Goal: Use online tool/utility: Utilize a website feature to perform a specific function

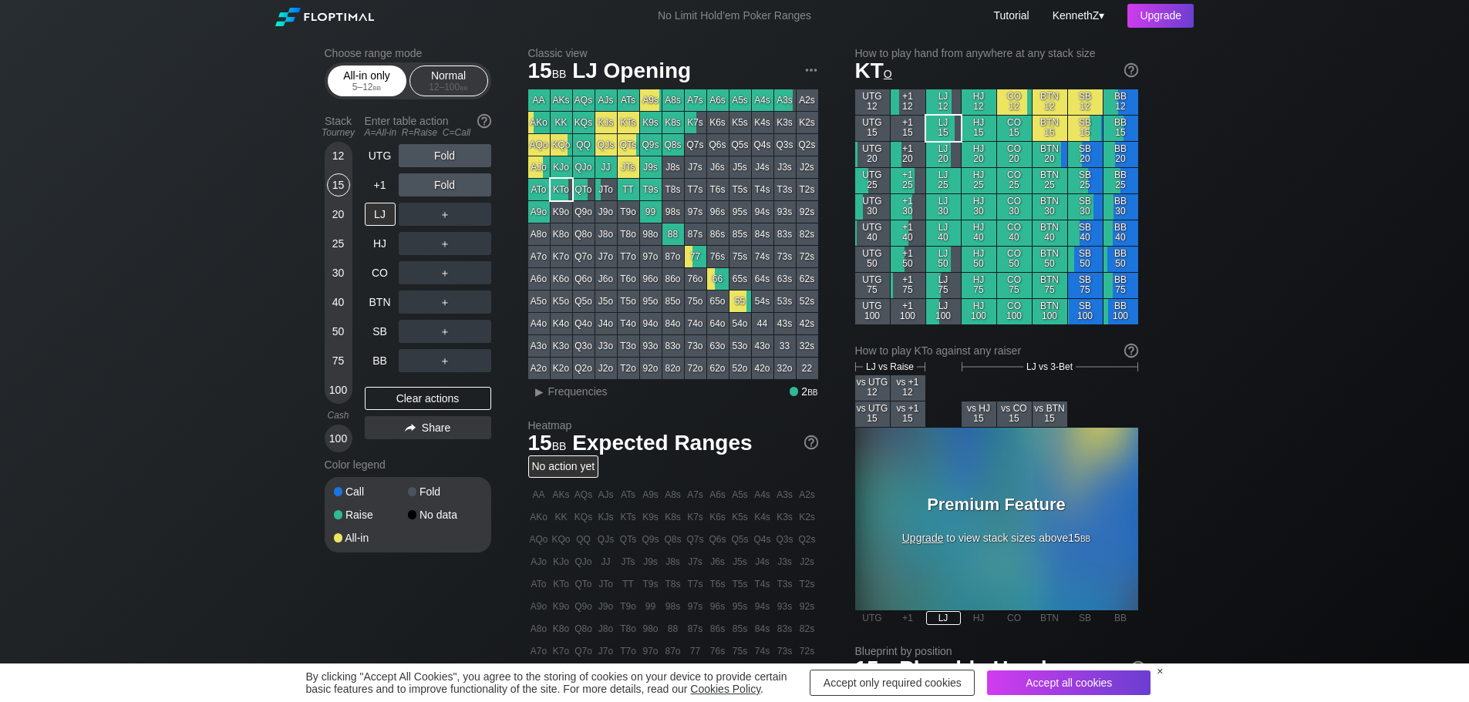
click at [371, 88] on div "5 – 12 bb" at bounding box center [367, 87] width 65 height 11
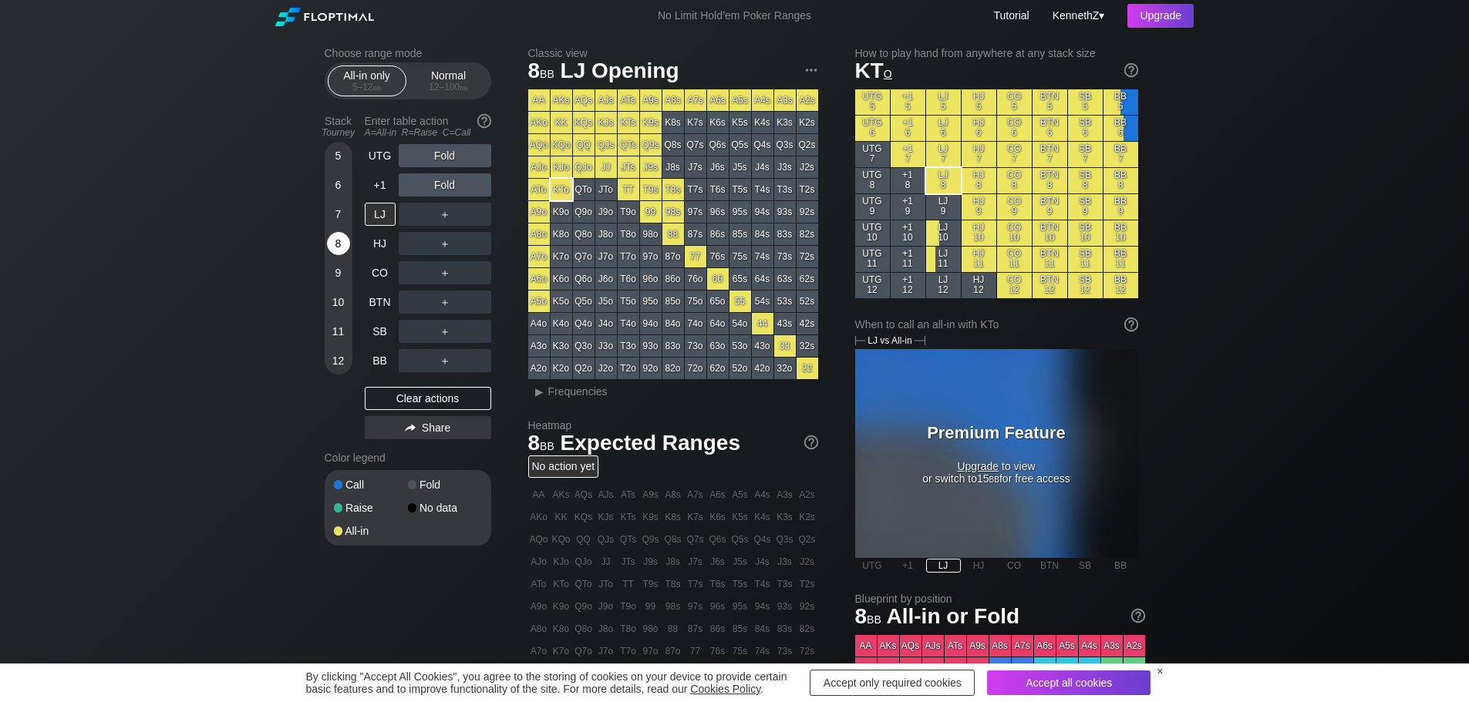
click at [334, 245] on div "8" at bounding box center [338, 243] width 23 height 23
click at [392, 305] on div "BTN" at bounding box center [380, 302] width 31 height 23
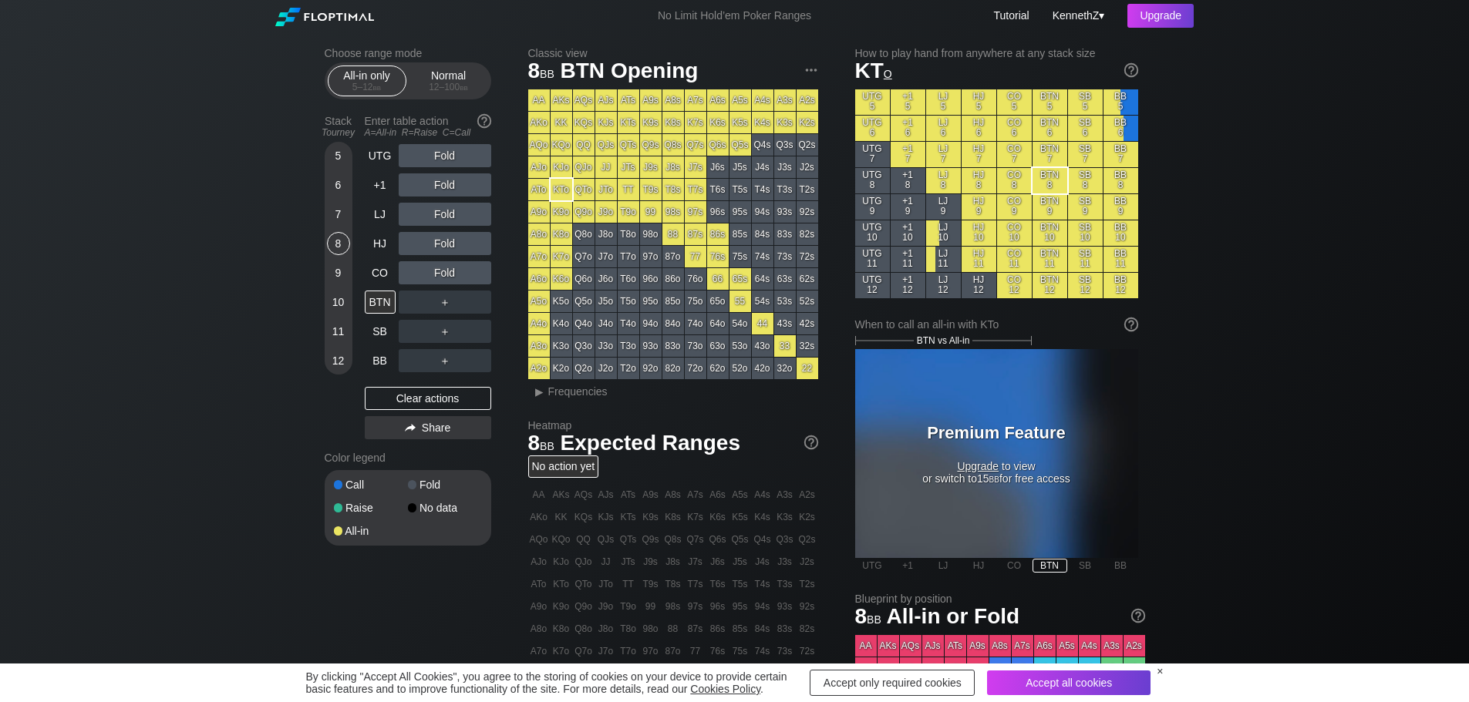
drag, startPoint x: 223, startPoint y: 497, endPoint x: 245, endPoint y: 487, distance: 24.5
click at [224, 497] on div "Choose range mode All-in only 5 – 12 bb Normal 12 – 100 bb Stack Tourney Enter …" at bounding box center [734, 498] width 1469 height 932
click at [377, 269] on div "CO" at bounding box center [380, 272] width 31 height 23
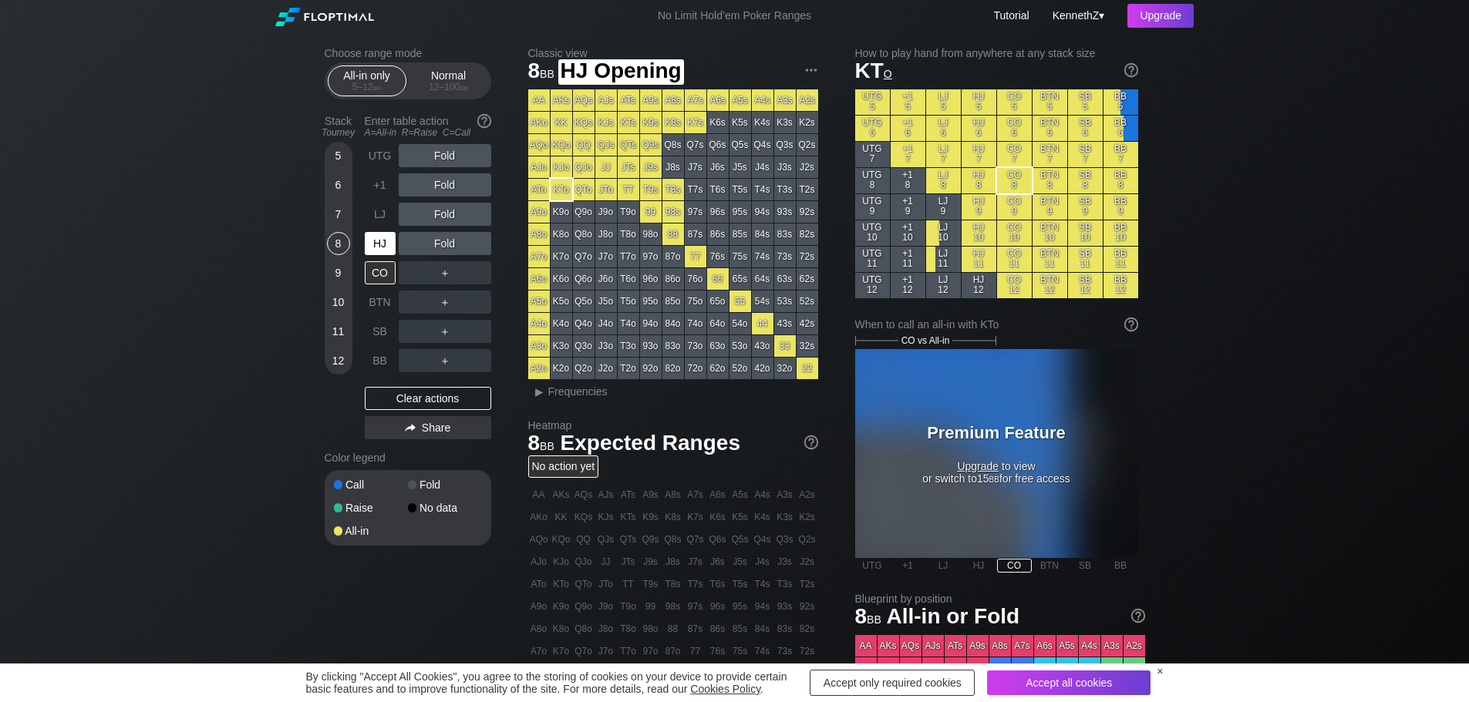
click at [383, 242] on div "HJ" at bounding box center [380, 243] width 31 height 23
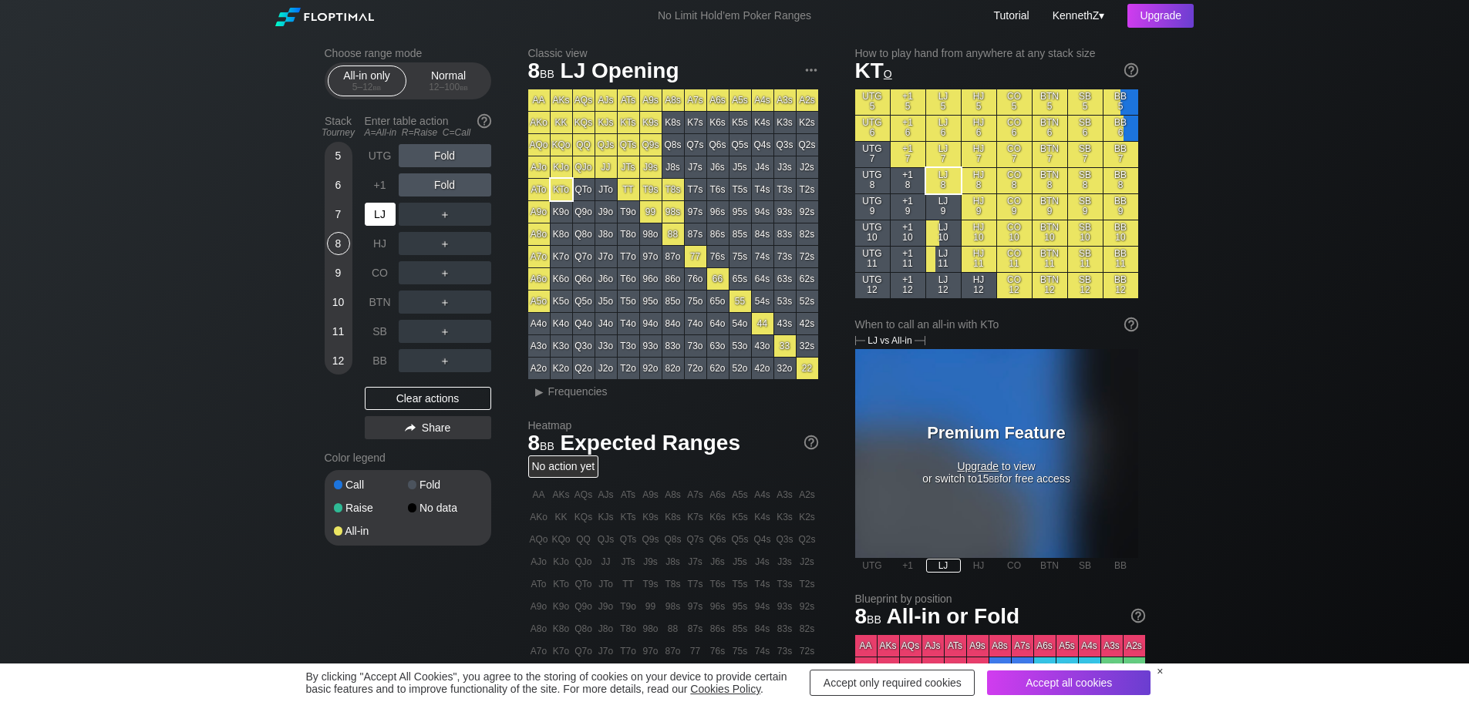
click at [381, 217] on div "LJ" at bounding box center [380, 214] width 31 height 23
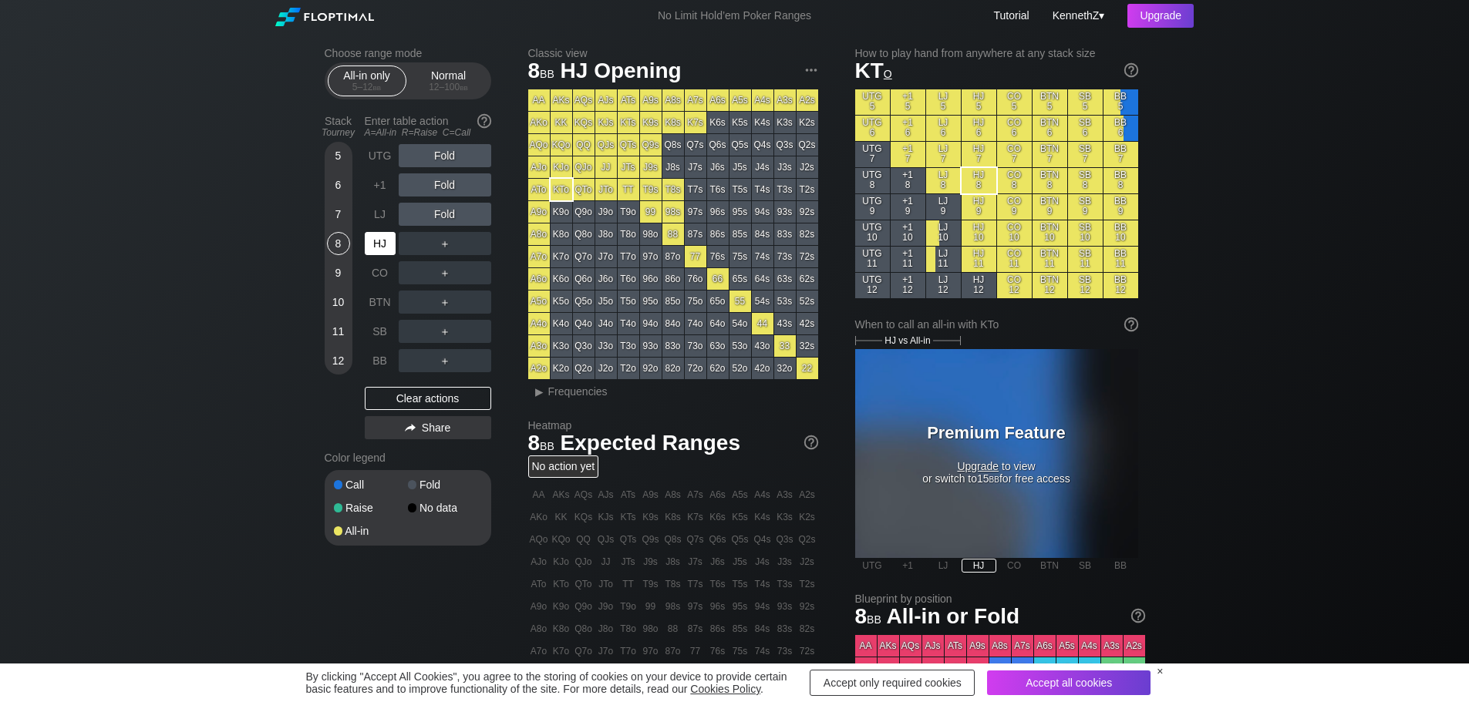
click at [378, 233] on div "HJ" at bounding box center [382, 243] width 34 height 29
click at [388, 184] on div "+1" at bounding box center [380, 184] width 31 height 23
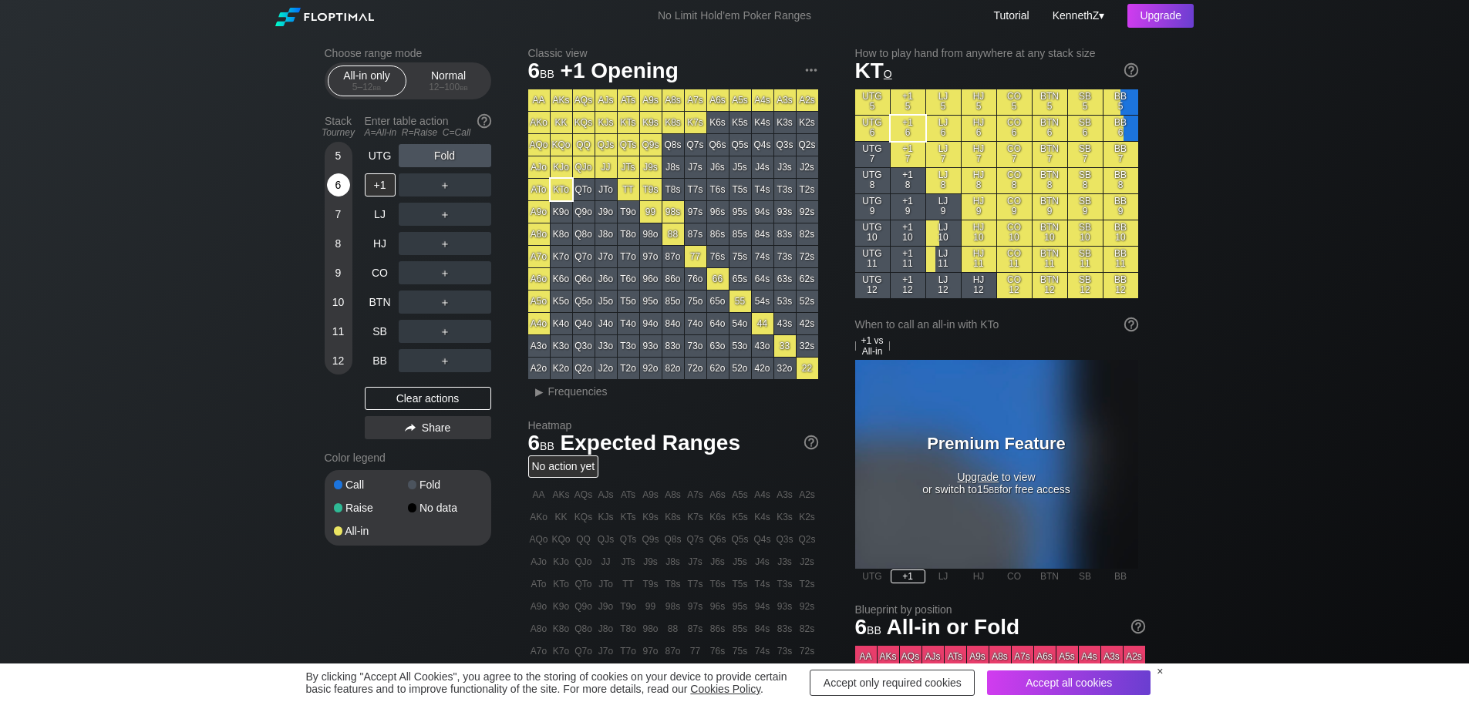
click at [339, 190] on div "6" at bounding box center [338, 184] width 23 height 23
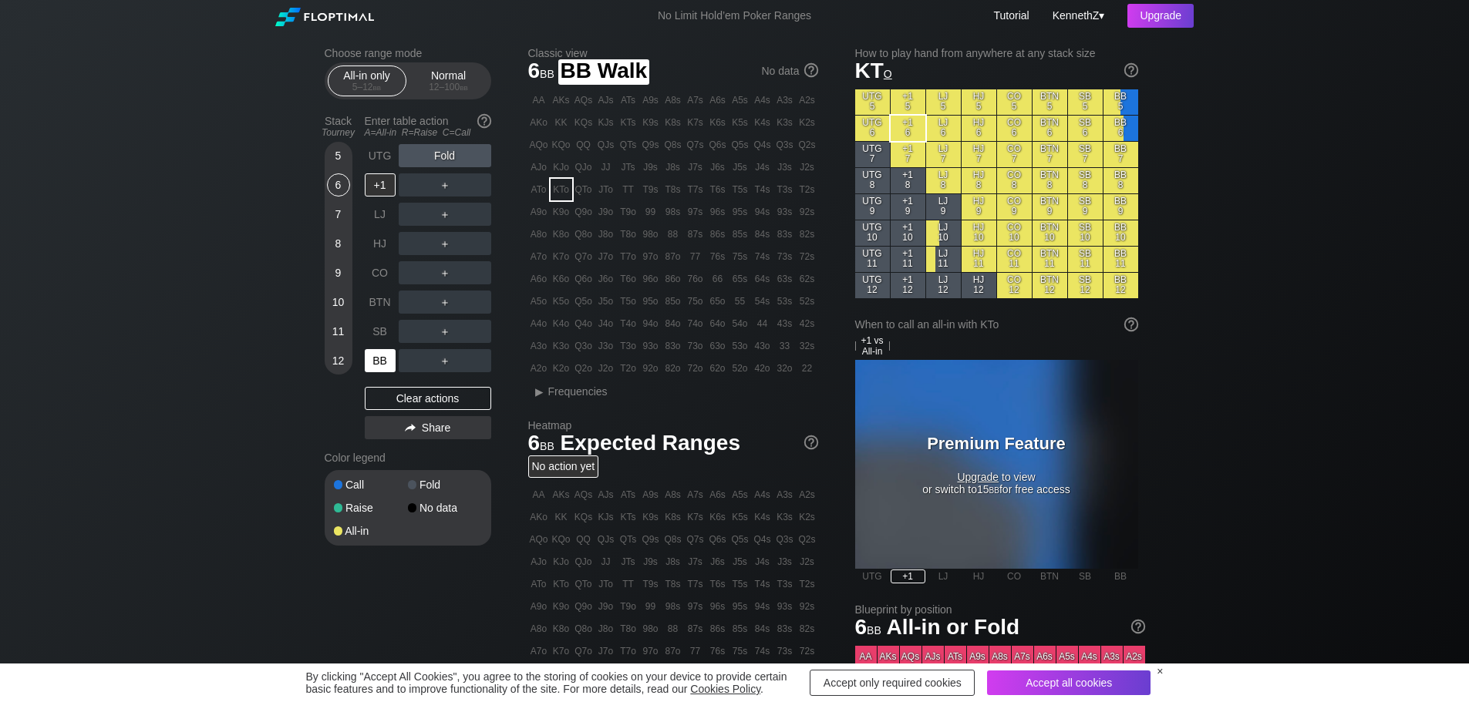
click at [382, 362] on div "BB" at bounding box center [380, 360] width 31 height 23
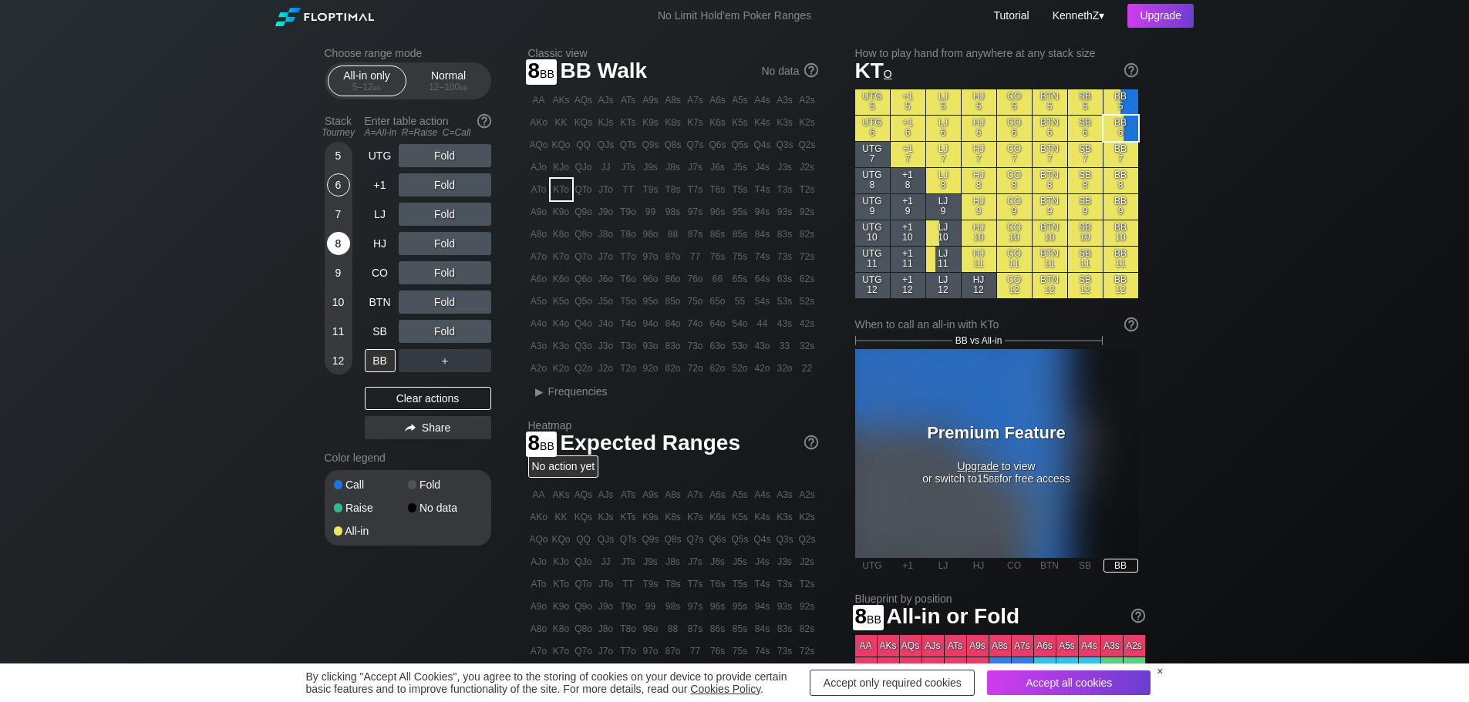
click at [344, 244] on div "8" at bounding box center [338, 243] width 23 height 23
click at [337, 190] on div "6" at bounding box center [338, 184] width 23 height 23
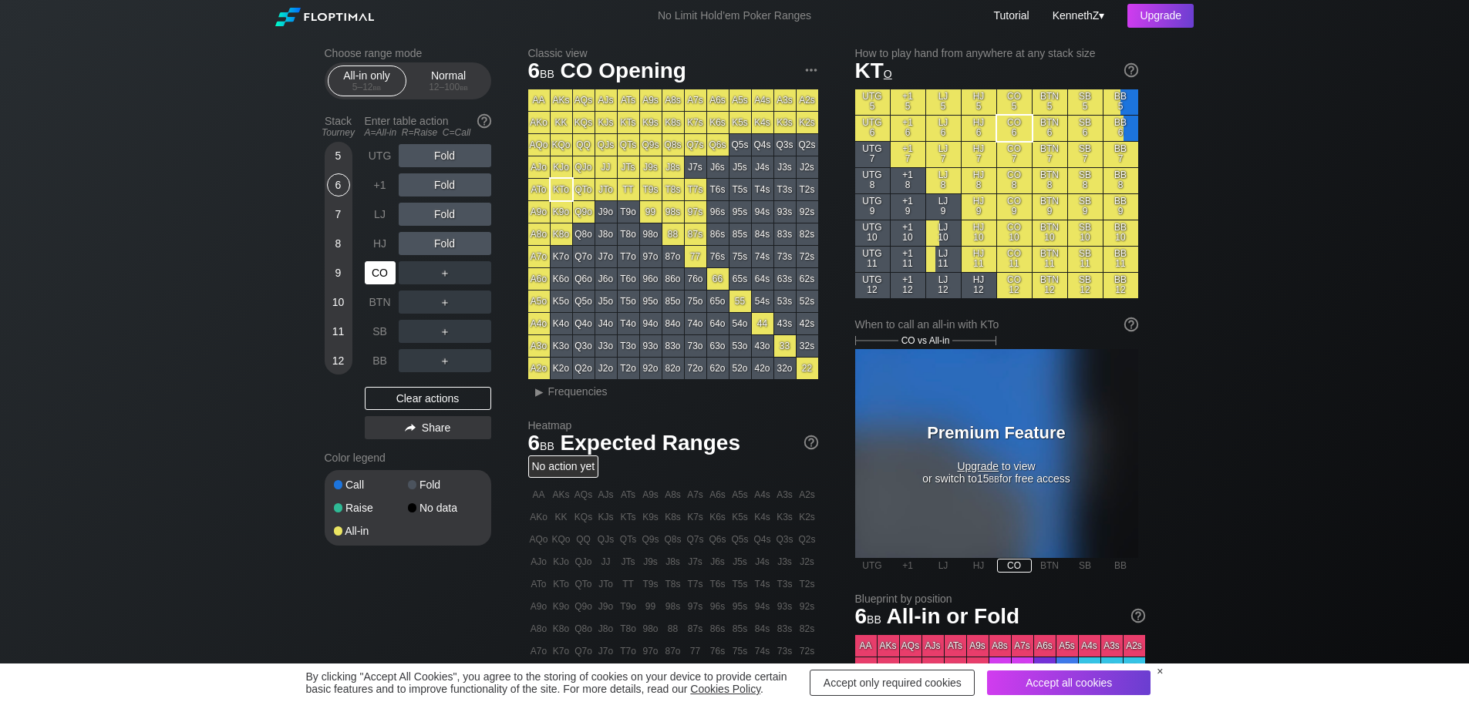
click at [385, 282] on div "CO" at bounding box center [380, 272] width 31 height 23
click at [384, 243] on div "HJ" at bounding box center [380, 243] width 31 height 23
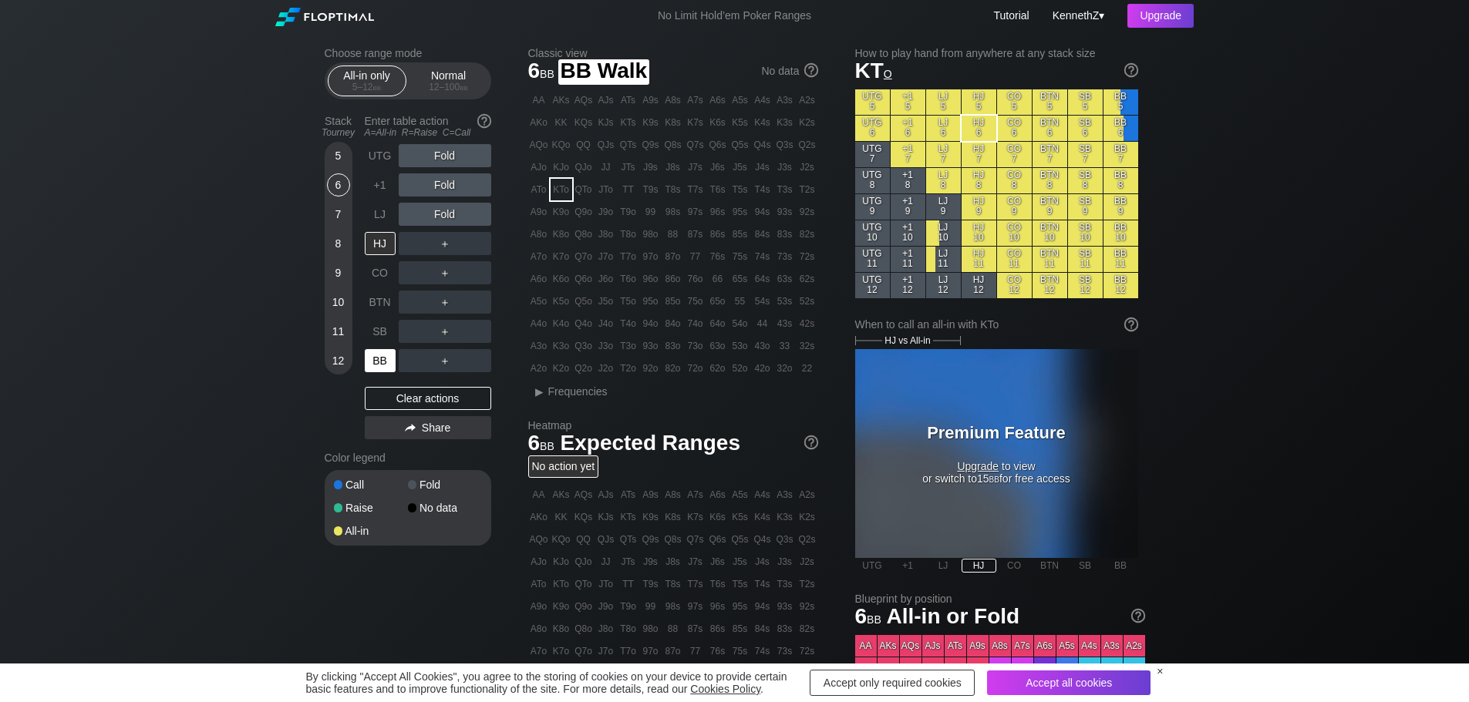
click at [370, 362] on div "BB" at bounding box center [380, 360] width 31 height 23
